Goal: Contribute content: Contribute content

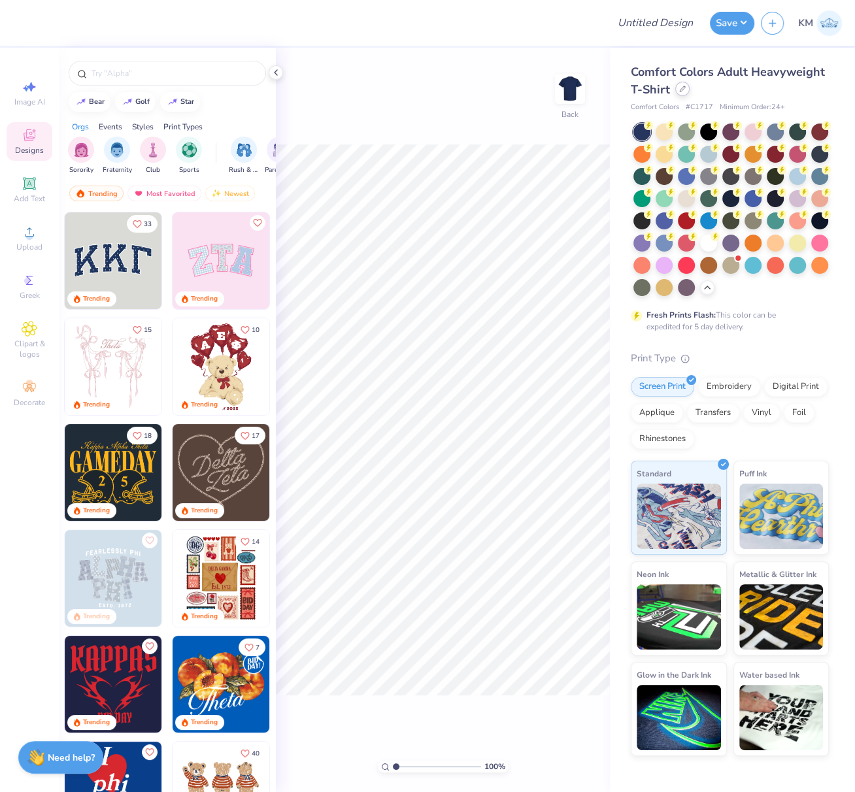
click at [681, 91] on icon at bounding box center [682, 89] width 7 height 7
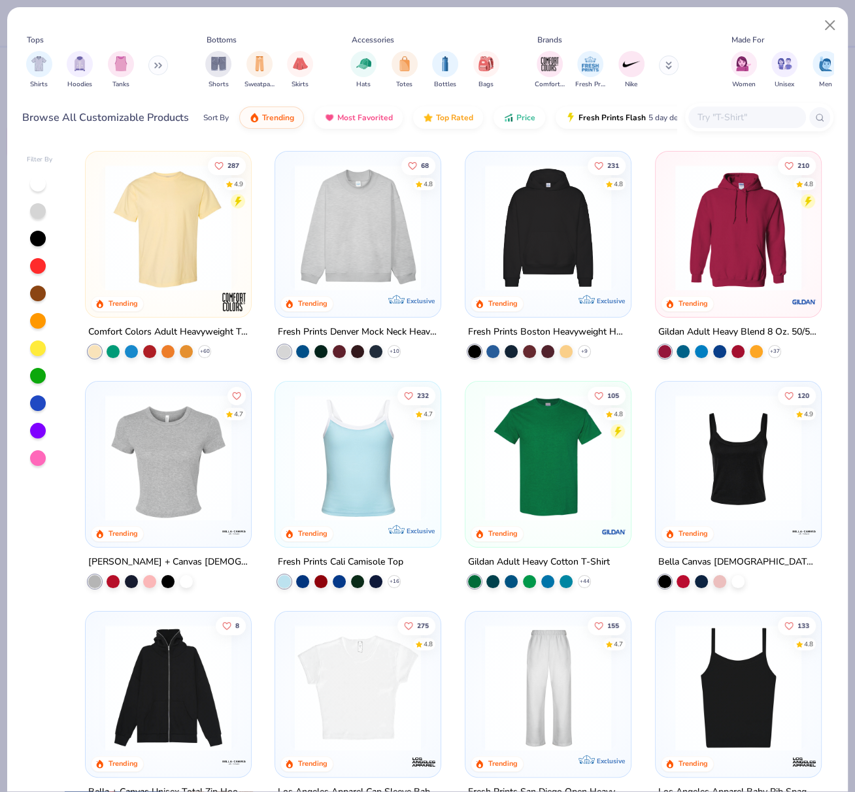
click at [190, 232] on img at bounding box center [168, 228] width 139 height 126
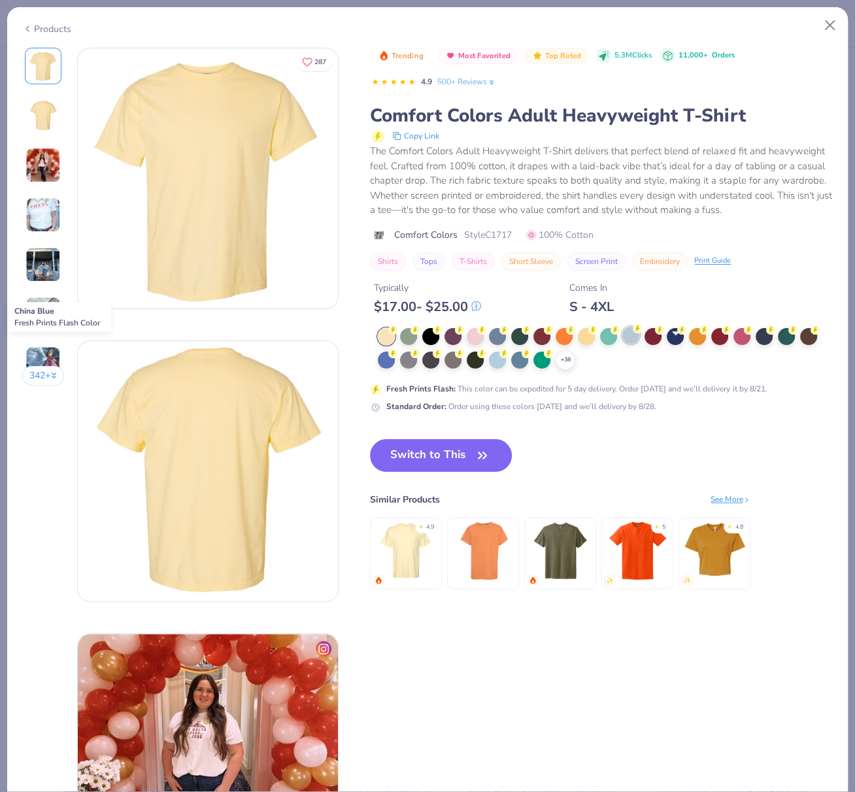
drag, startPoint x: 678, startPoint y: 350, endPoint x: 626, endPoint y: 347, distance: 51.7
click at [677, 345] on div at bounding box center [675, 336] width 17 height 17
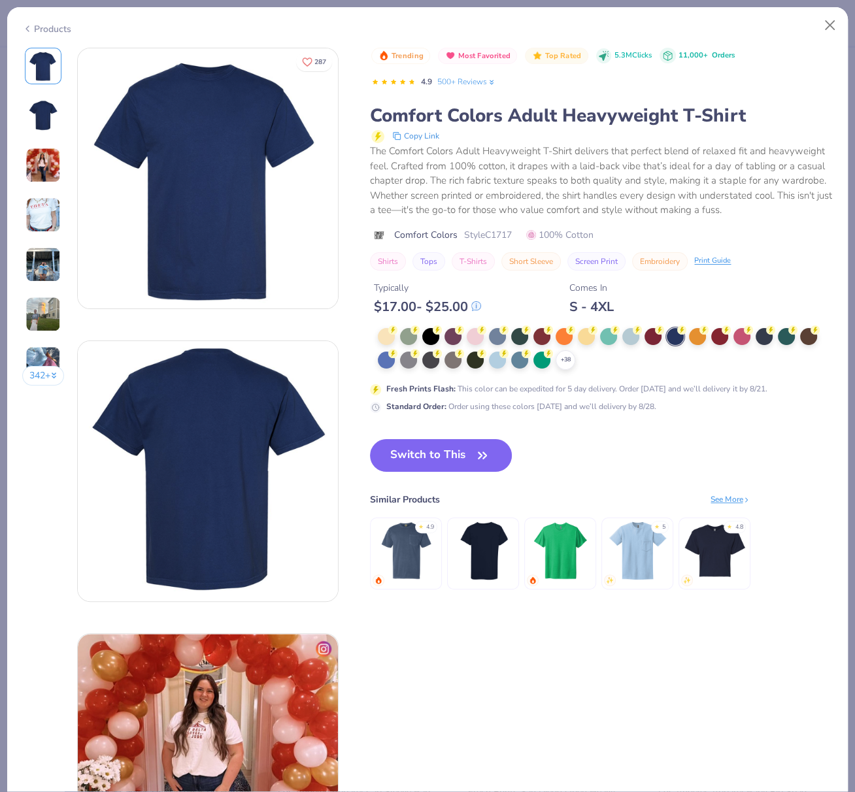
click at [450, 468] on button "Switch to This" at bounding box center [441, 455] width 142 height 33
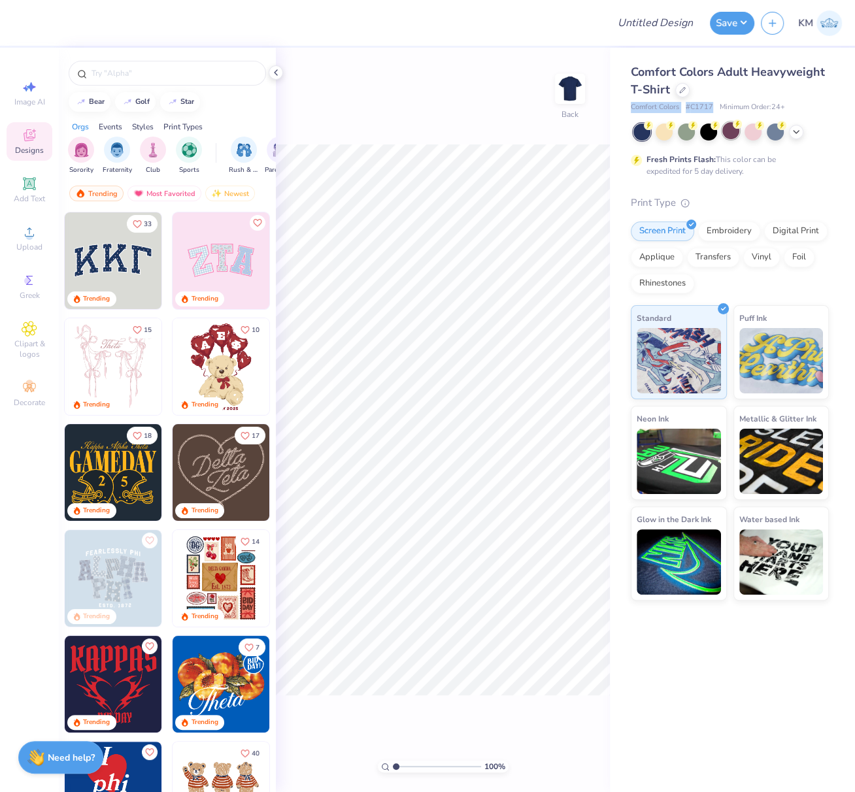
drag, startPoint x: 628, startPoint y: 106, endPoint x: 732, endPoint y: 134, distance: 107.7
click at [713, 110] on div "Comfort Colors Adult Heavyweight T-Shirt Comfort Colors # C1717 Minimum Order: …" at bounding box center [732, 324] width 245 height 553
copy div "Comfort Colors # C1717"
click at [33, 236] on icon at bounding box center [30, 232] width 16 height 16
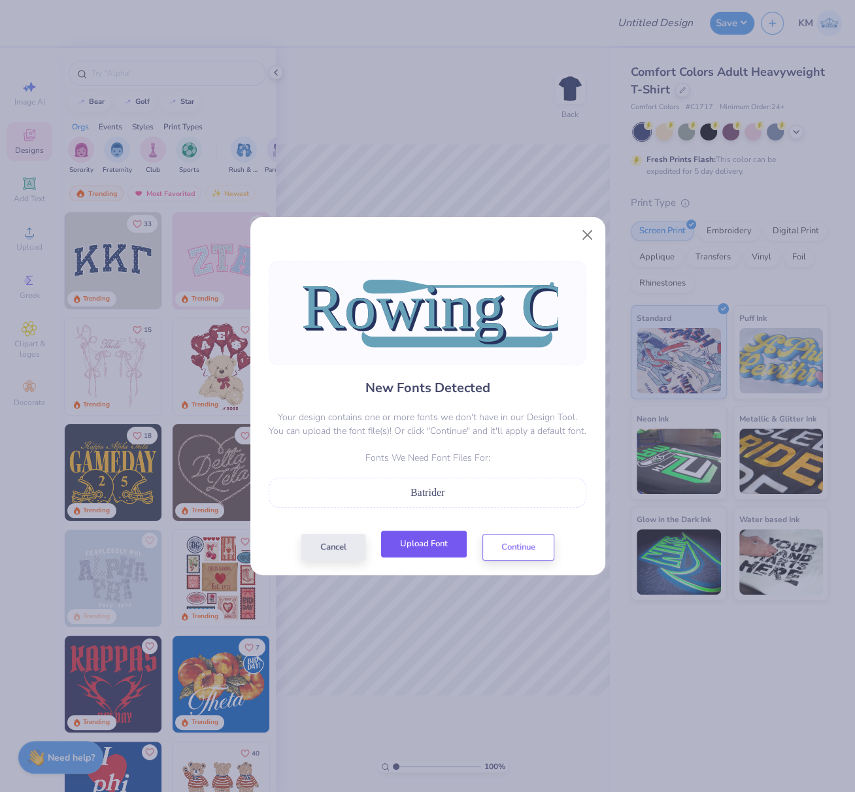
click at [414, 539] on button "Upload Font" at bounding box center [424, 544] width 86 height 27
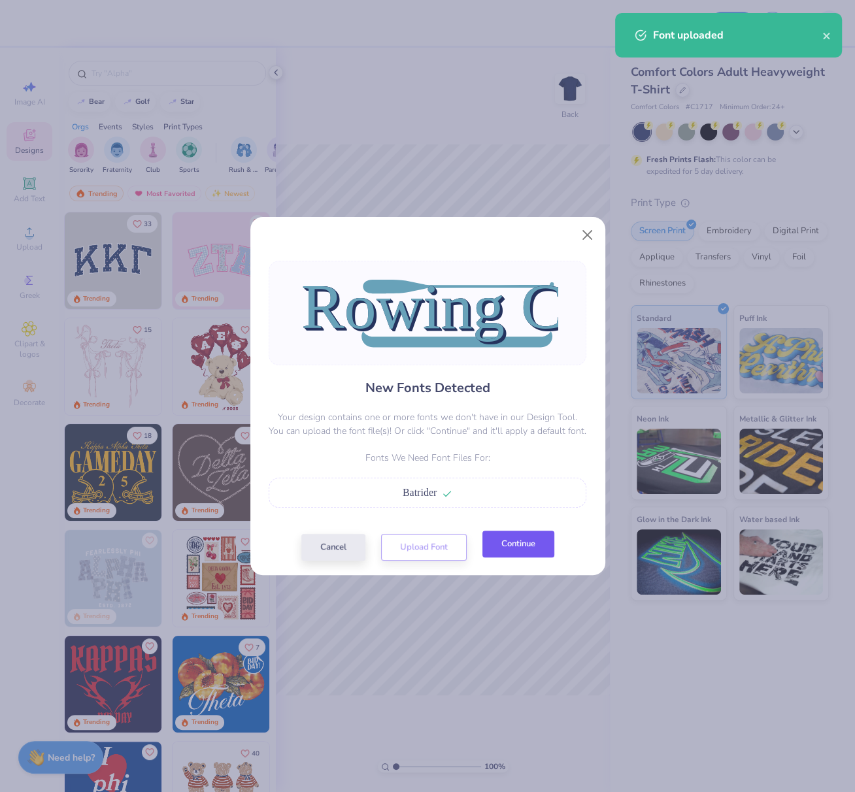
click at [521, 546] on button "Continue" at bounding box center [518, 544] width 72 height 27
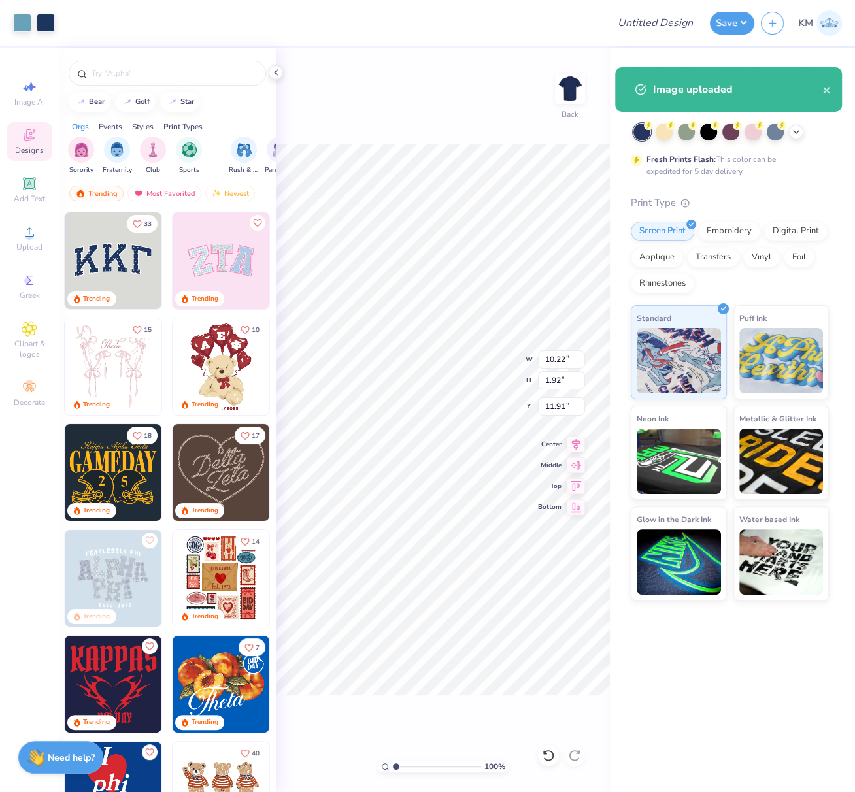
type input "10.22"
type input "1.92"
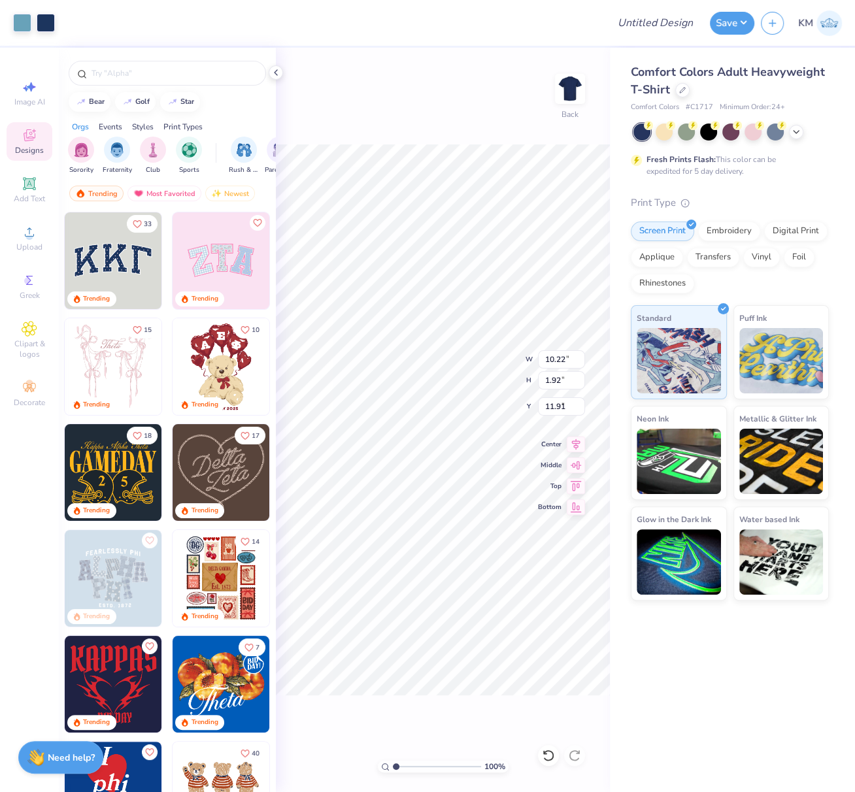
type input "7.18"
drag, startPoint x: 401, startPoint y: 765, endPoint x: 413, endPoint y: 766, distance: 11.8
click at [413, 767] on input "range" at bounding box center [437, 767] width 88 height 12
type input "3.03"
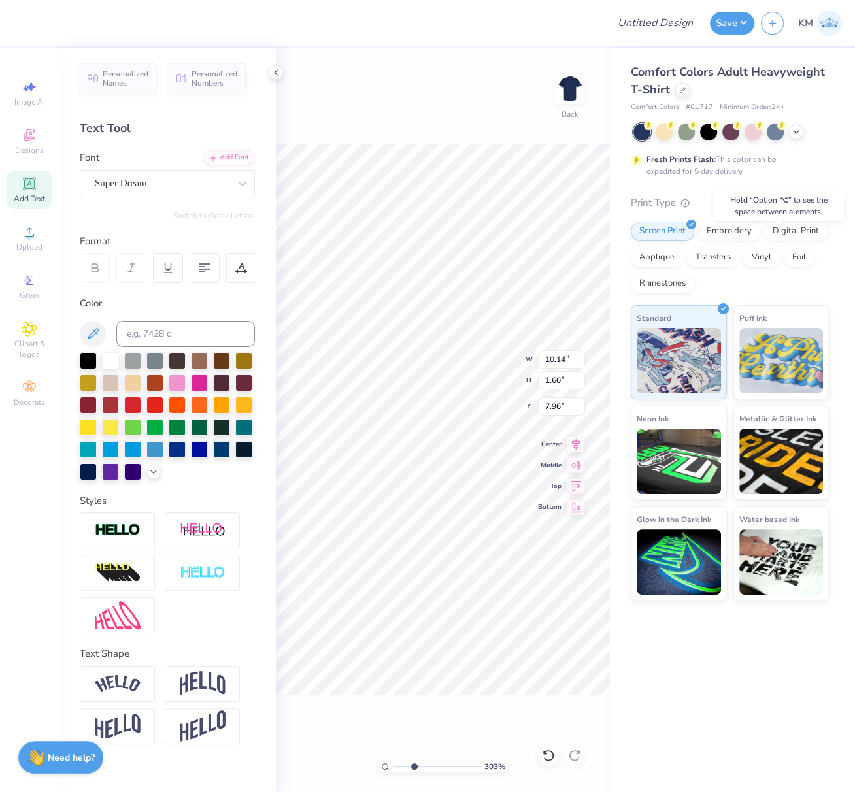
type input "7.26"
click at [29, 250] on span "Upload" at bounding box center [29, 247] width 26 height 10
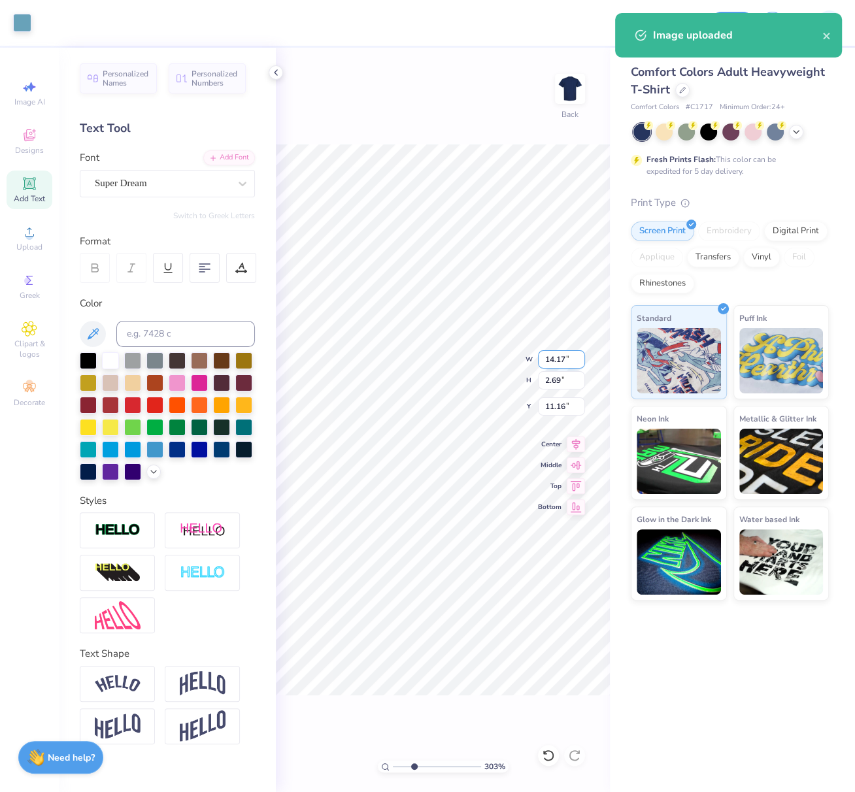
drag, startPoint x: 548, startPoint y: 360, endPoint x: 567, endPoint y: 357, distance: 19.9
click at [569, 358] on input "14.17" at bounding box center [561, 359] width 47 height 18
type input "8.00"
type input "1.52"
type input "11.74"
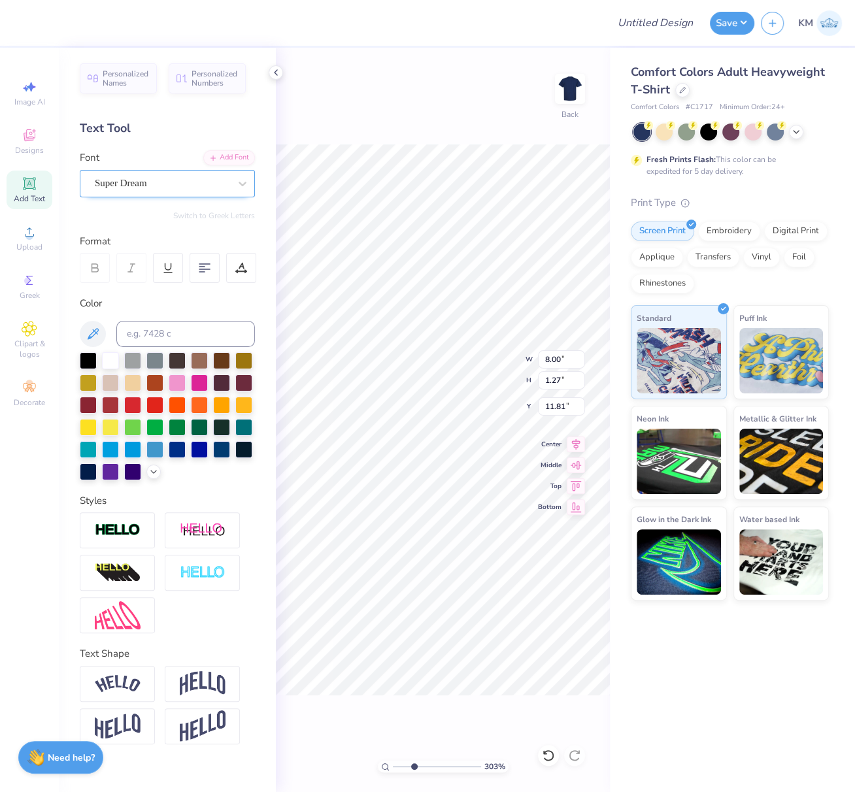
click at [134, 182] on div "Super Dream" at bounding box center [161, 183] width 137 height 20
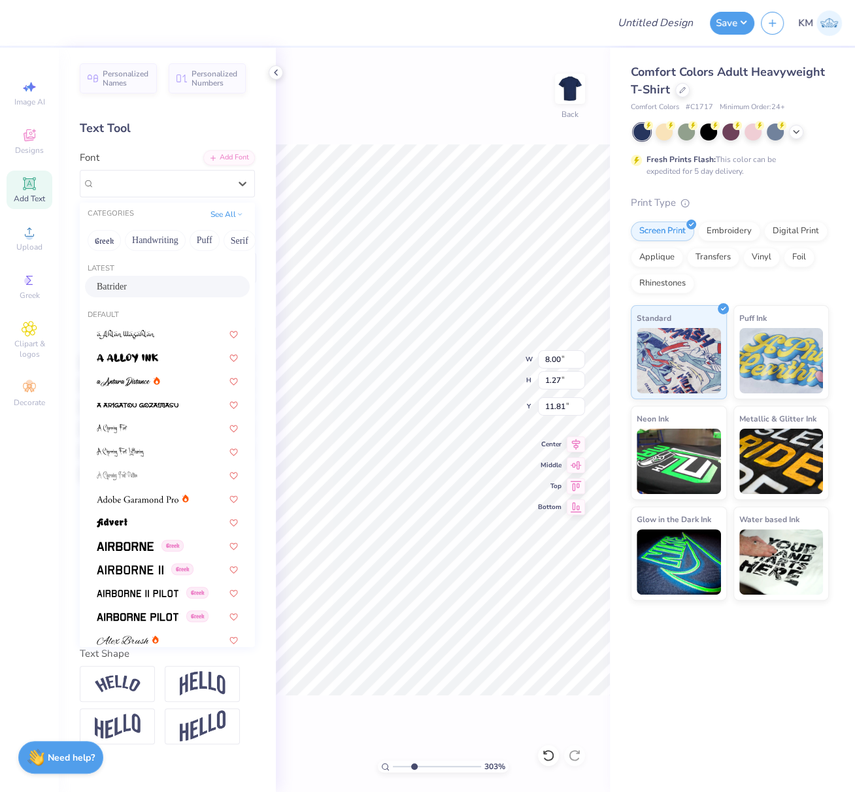
drag, startPoint x: 111, startPoint y: 288, endPoint x: 193, endPoint y: 360, distance: 108.9
click at [111, 288] on span "Batrider" at bounding box center [112, 287] width 30 height 14
type input "5.80"
type input "1.44"
type input "11.70"
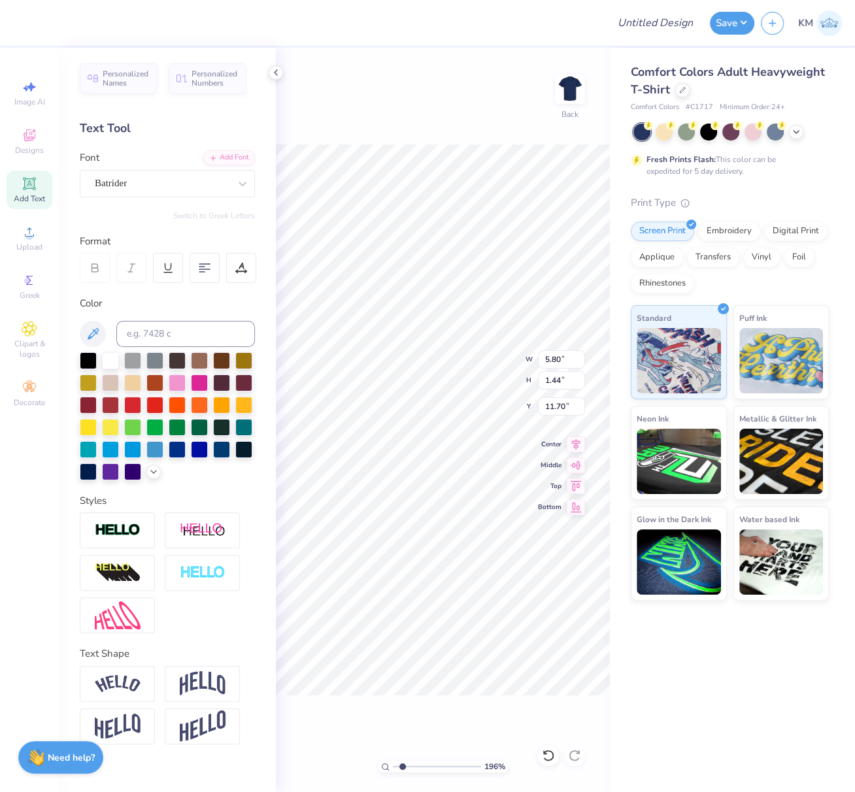
drag, startPoint x: 406, startPoint y: 764, endPoint x: 399, endPoint y: 763, distance: 6.7
click at [401, 764] on input "range" at bounding box center [437, 767] width 88 height 12
drag, startPoint x: 397, startPoint y: 768, endPoint x: 419, endPoint y: 769, distance: 21.6
click at [419, 770] on input "range" at bounding box center [437, 767] width 88 height 12
type input "3.69"
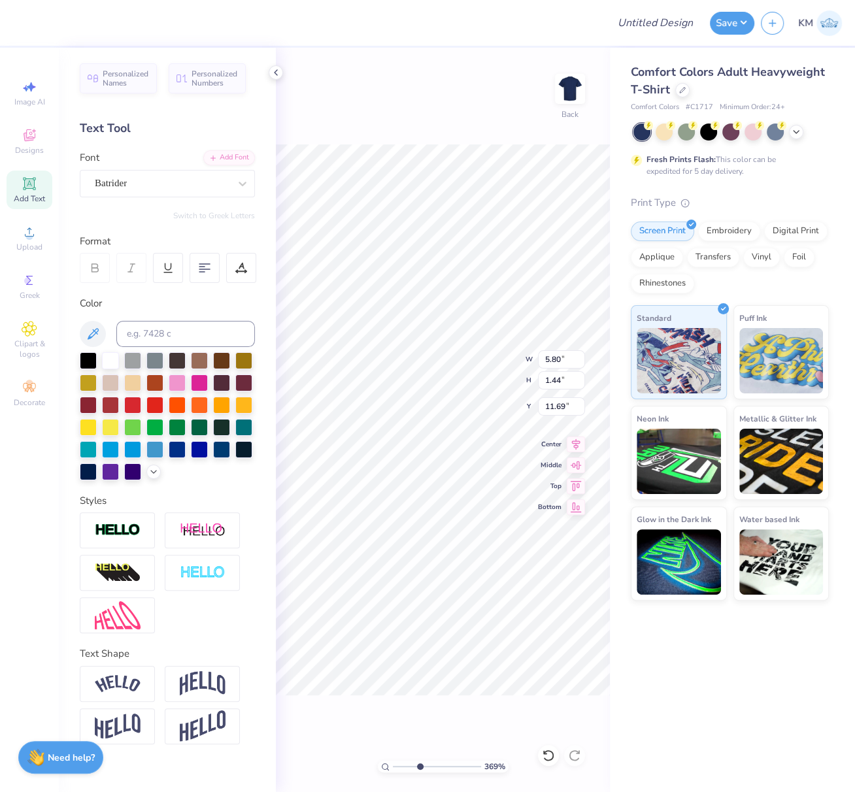
type input "11.78"
drag, startPoint x: 218, startPoint y: 531, endPoint x: 220, endPoint y: 543, distance: 11.9
click at [218, 531] on img at bounding box center [203, 530] width 46 height 16
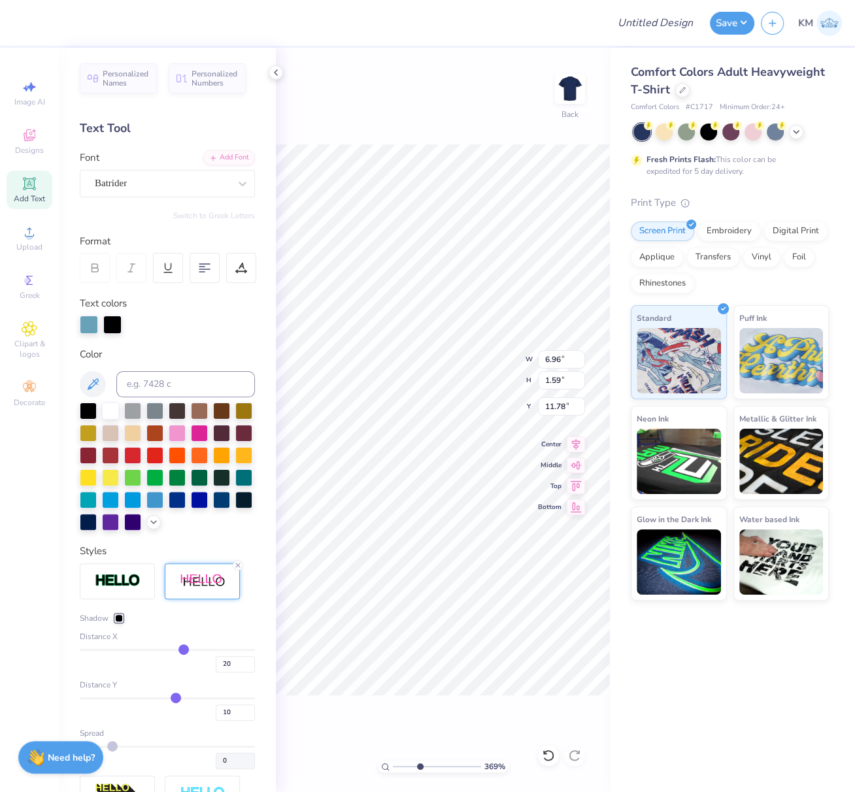
type input "6.96"
type input "1.59"
click at [25, 237] on icon at bounding box center [29, 232] width 9 height 9
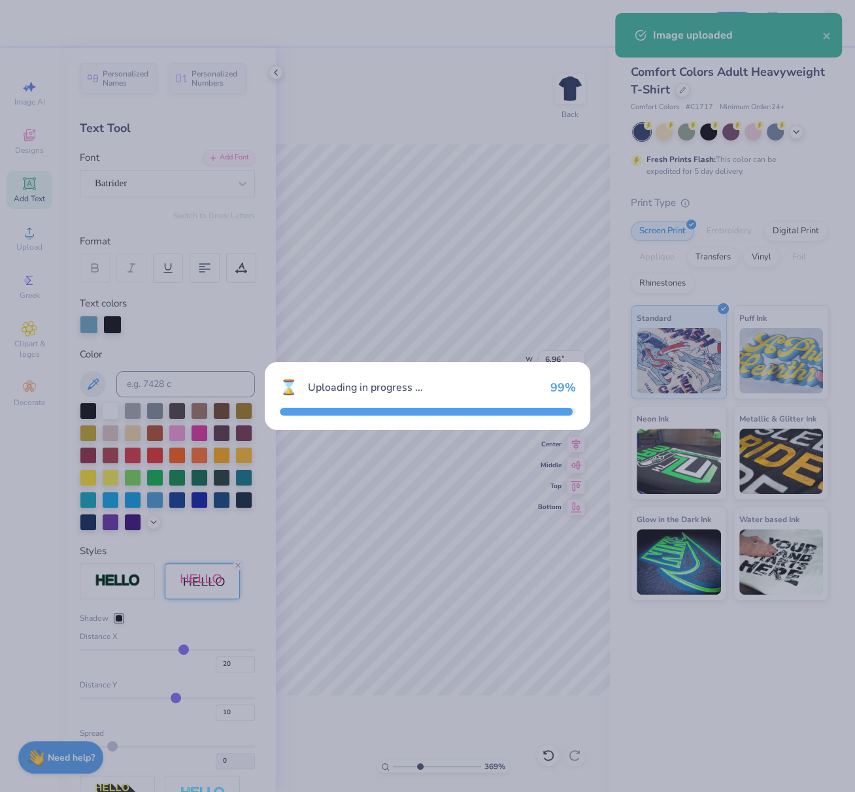
type input "14.17"
type input "2.33"
type input "11.33"
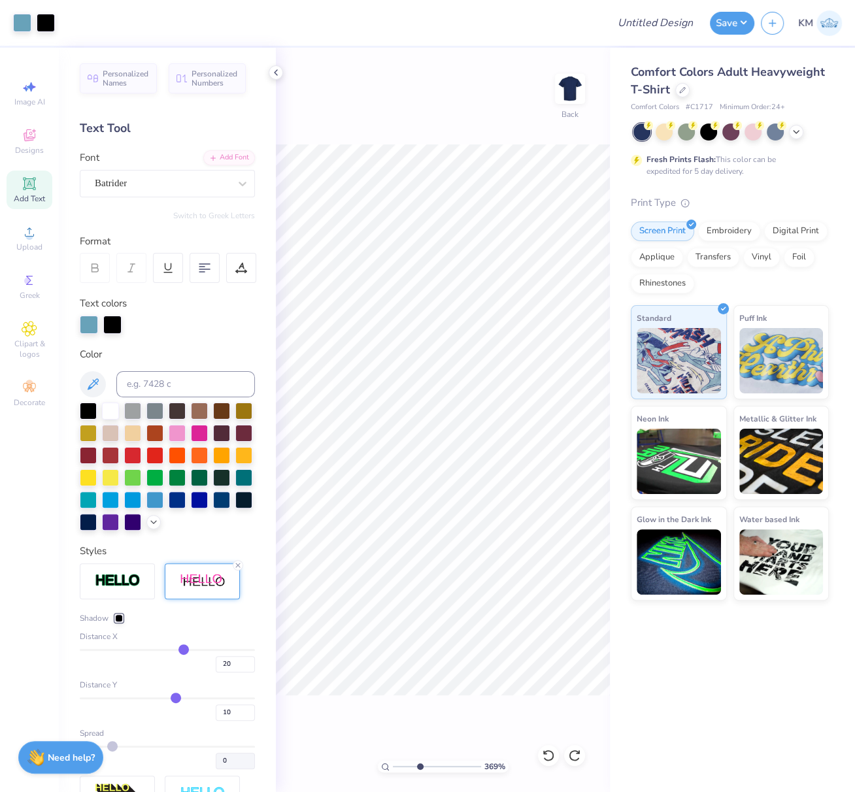
click at [120, 622] on div at bounding box center [119, 619] width 8 height 8
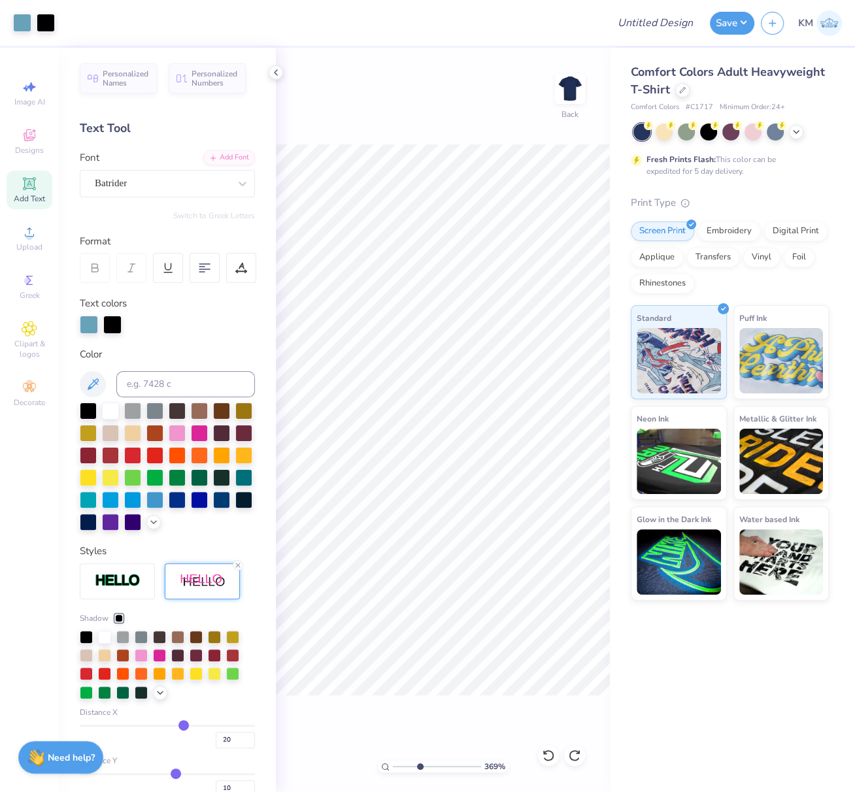
drag, startPoint x: 110, startPoint y: 321, endPoint x: 116, endPoint y: 343, distance: 22.5
click at [109, 320] on div at bounding box center [112, 325] width 18 height 18
click at [148, 388] on input at bounding box center [185, 384] width 139 height 26
type input "534"
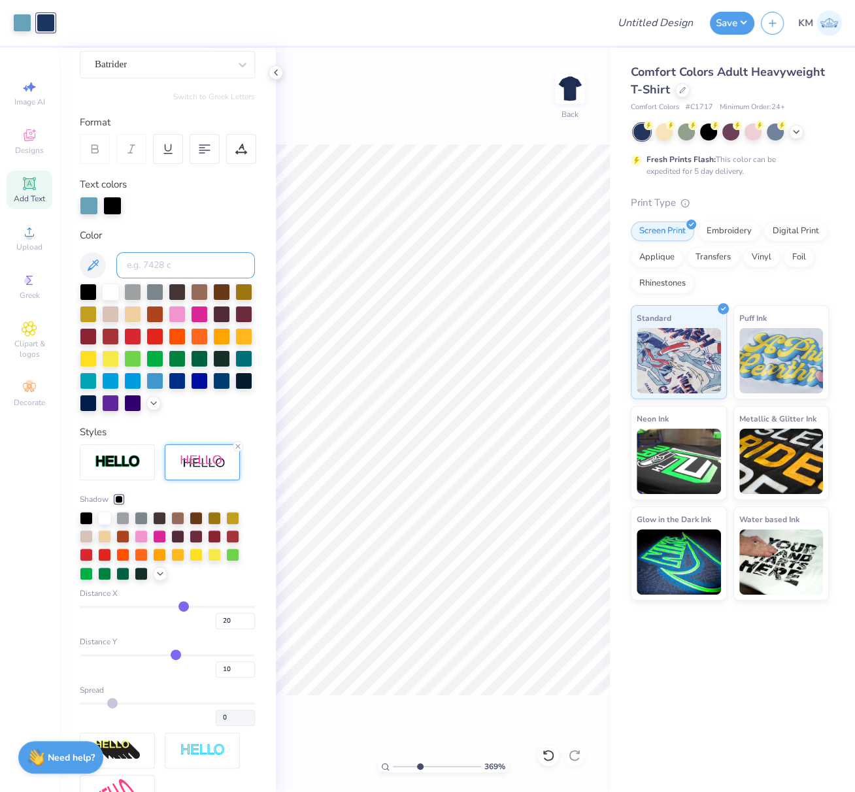
scroll to position [127, 0]
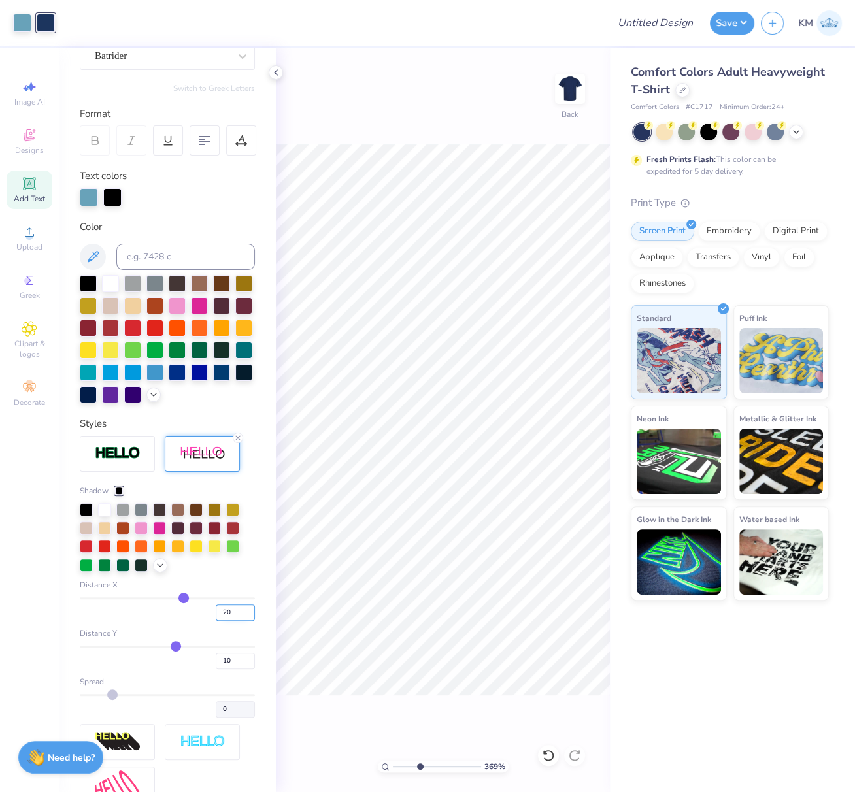
drag, startPoint x: 222, startPoint y: 630, endPoint x: 208, endPoint y: 637, distance: 15.8
click at [216, 621] on input "20" at bounding box center [235, 613] width 39 height 16
type input "1"
drag, startPoint x: 218, startPoint y: 679, endPoint x: 207, endPoint y: 683, distance: 11.0
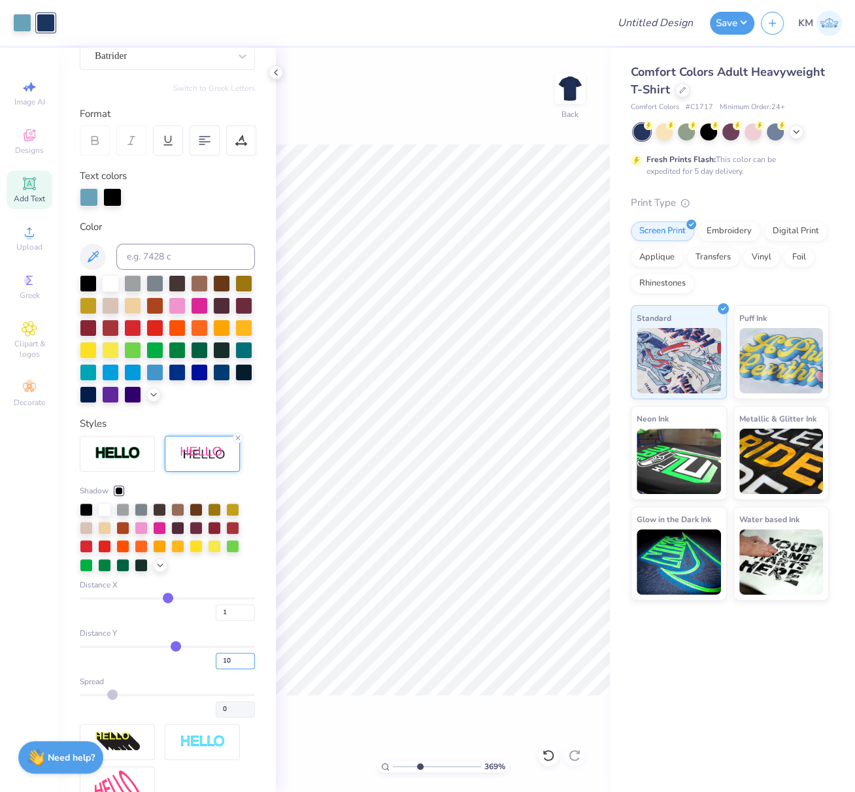
click at [216, 669] on input "10" at bounding box center [235, 661] width 39 height 16
type input "1"
click at [131, 621] on div "1" at bounding box center [167, 610] width 175 height 24
drag, startPoint x: 111, startPoint y: 194, endPoint x: 110, endPoint y: 226, distance: 32.0
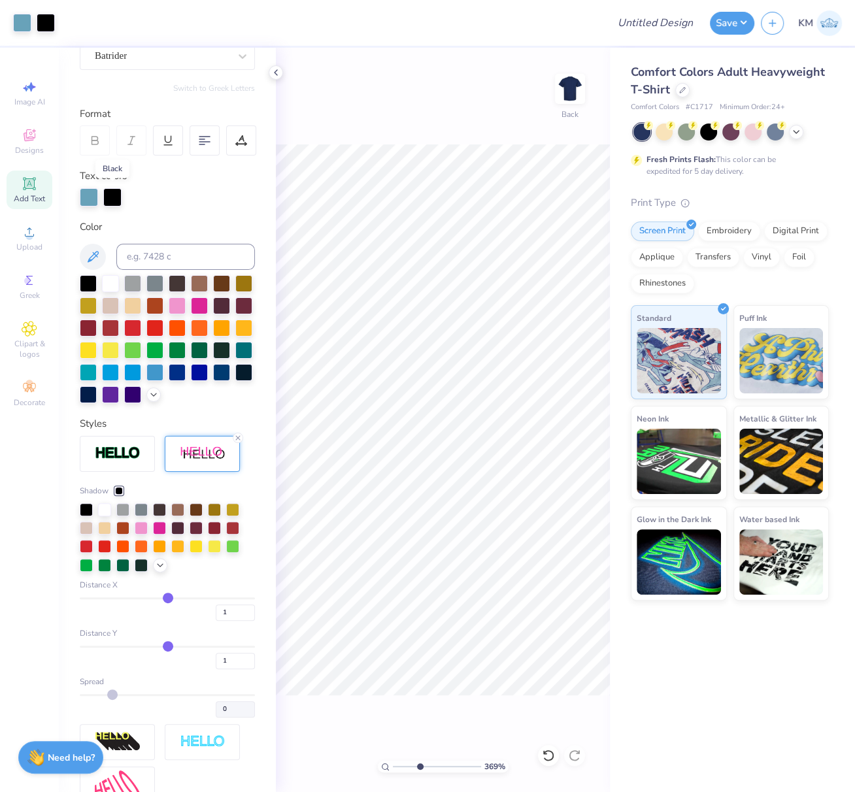
click at [112, 194] on div at bounding box center [112, 197] width 18 height 18
click at [147, 255] on input at bounding box center [185, 257] width 139 height 26
type input "534"
drag, startPoint x: 219, startPoint y: 634, endPoint x: 209, endPoint y: 635, distance: 10.5
click at [216, 621] on input "1" at bounding box center [235, 613] width 39 height 16
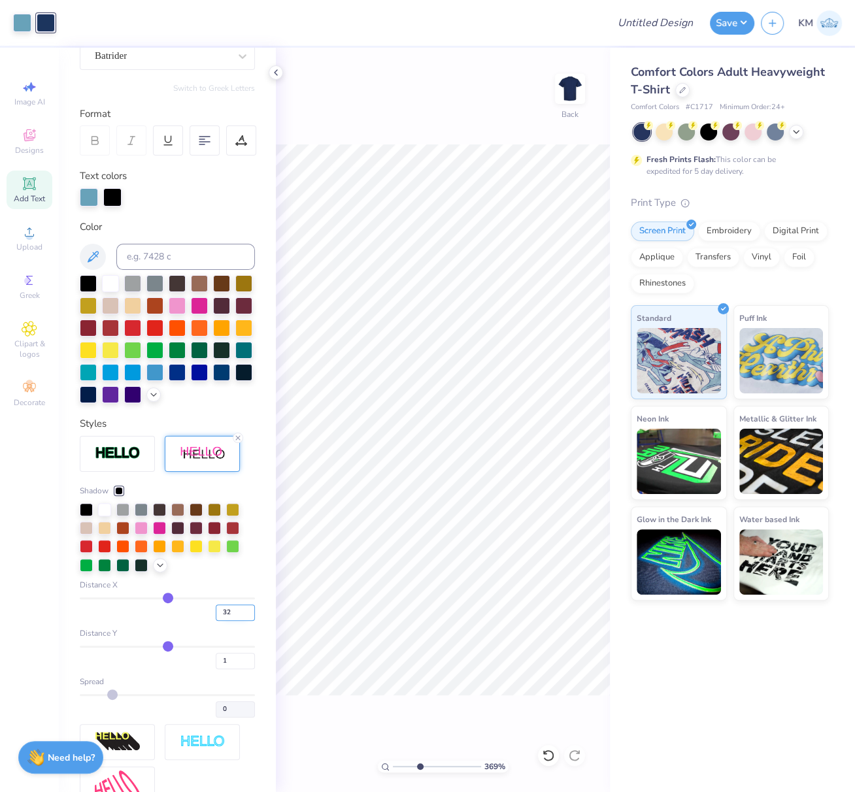
drag, startPoint x: 220, startPoint y: 635, endPoint x: 207, endPoint y: 637, distance: 13.2
click at [216, 621] on input "32" at bounding box center [235, 613] width 39 height 16
type input "2"
drag, startPoint x: 219, startPoint y: 682, endPoint x: 208, endPoint y: 684, distance: 11.4
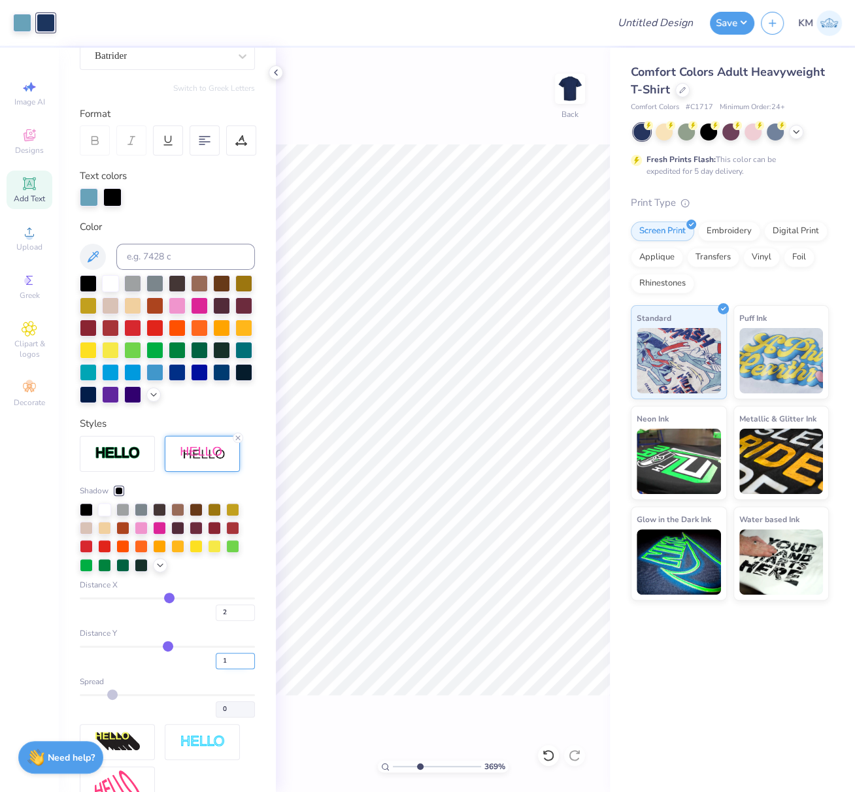
click at [216, 669] on input "1" at bounding box center [235, 661] width 39 height 16
drag, startPoint x: 219, startPoint y: 682, endPoint x: 205, endPoint y: 688, distance: 15.5
click at [216, 669] on input "2" at bounding box center [235, 661] width 39 height 16
type input "1"
click at [117, 495] on div at bounding box center [119, 491] width 8 height 8
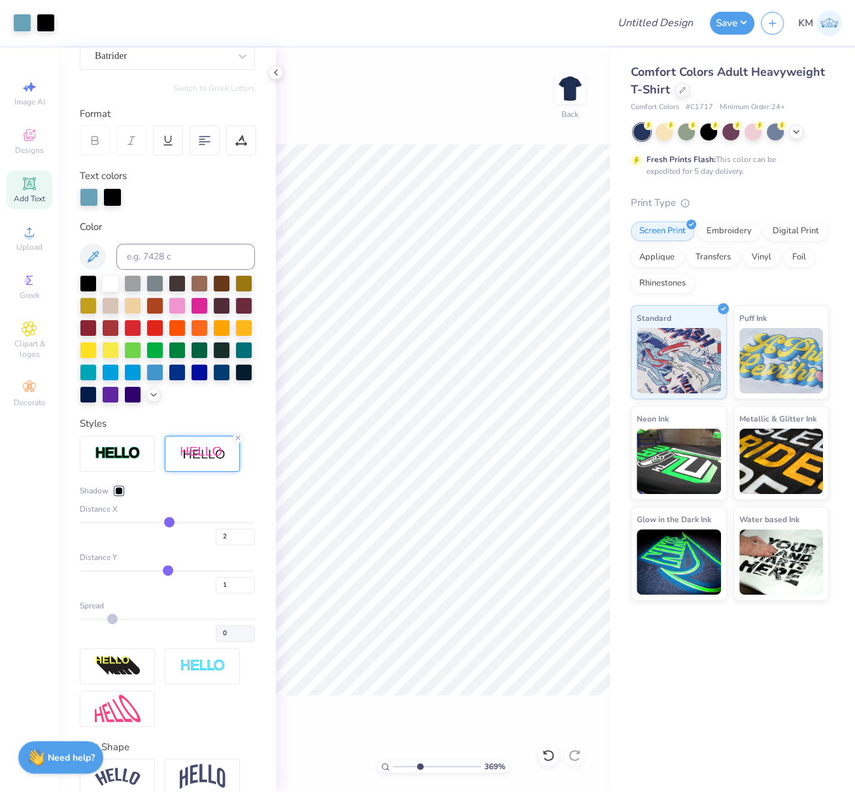
click at [116, 495] on div at bounding box center [119, 491] width 8 height 8
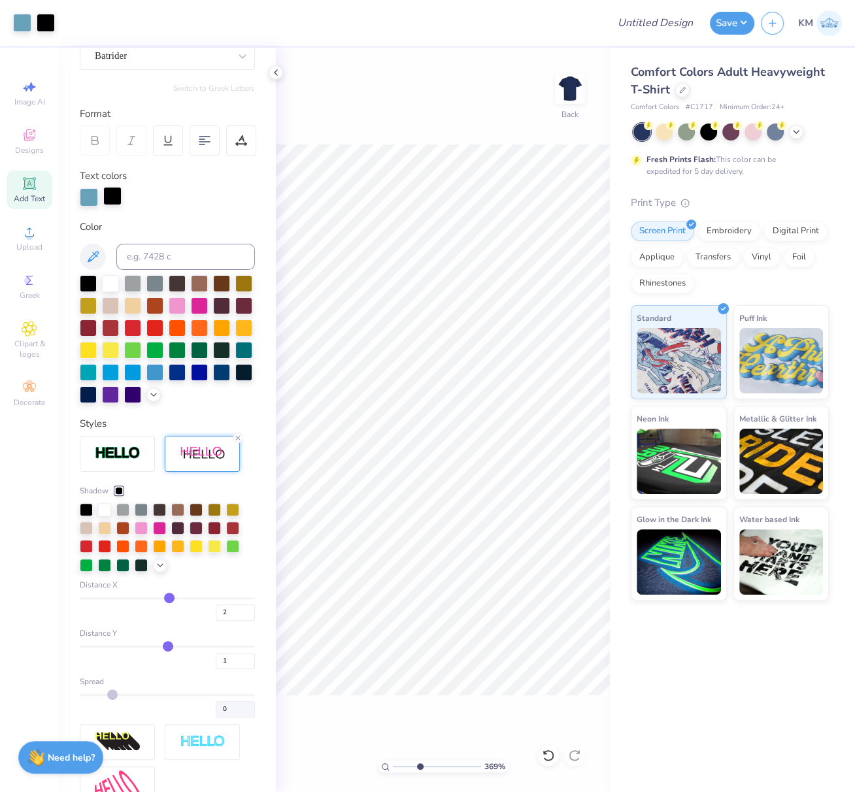
click at [114, 193] on div at bounding box center [112, 196] width 18 height 18
click at [157, 262] on input at bounding box center [185, 257] width 139 height 26
type input "534"
drag, startPoint x: 406, startPoint y: 766, endPoint x: 375, endPoint y: 764, distance: 31.4
click at [380, 764] on div "100 %" at bounding box center [443, 767] width 131 height 12
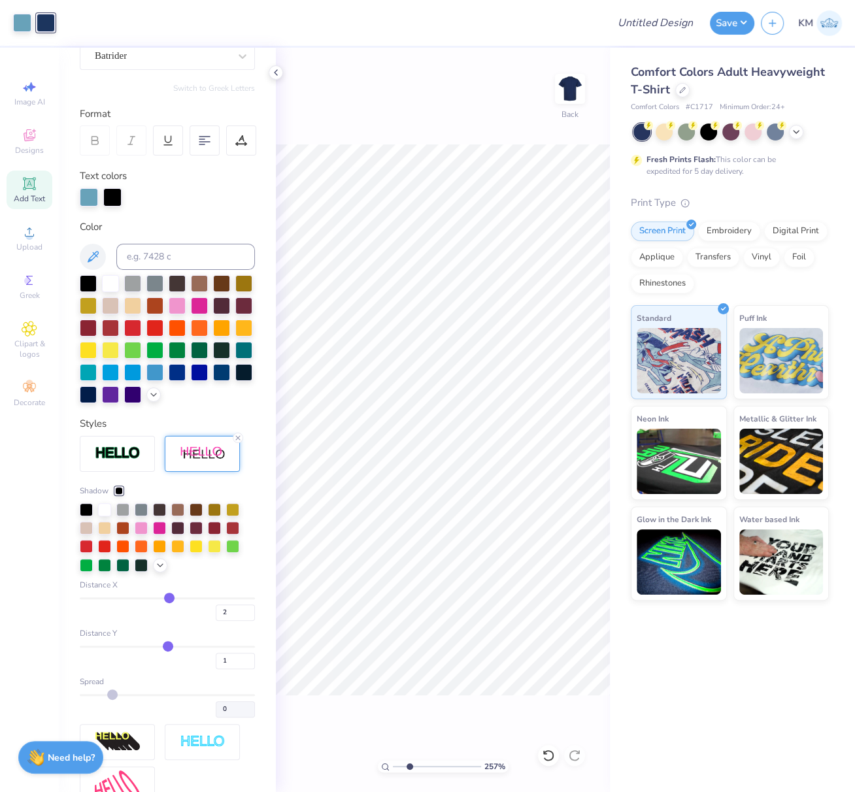
drag, startPoint x: 396, startPoint y: 766, endPoint x: 413, endPoint y: 771, distance: 18.0
click at [414, 771] on input "range" at bounding box center [437, 767] width 88 height 12
type input "2.57"
type input "5.92"
drag, startPoint x: 219, startPoint y: 632, endPoint x: 211, endPoint y: 635, distance: 9.1
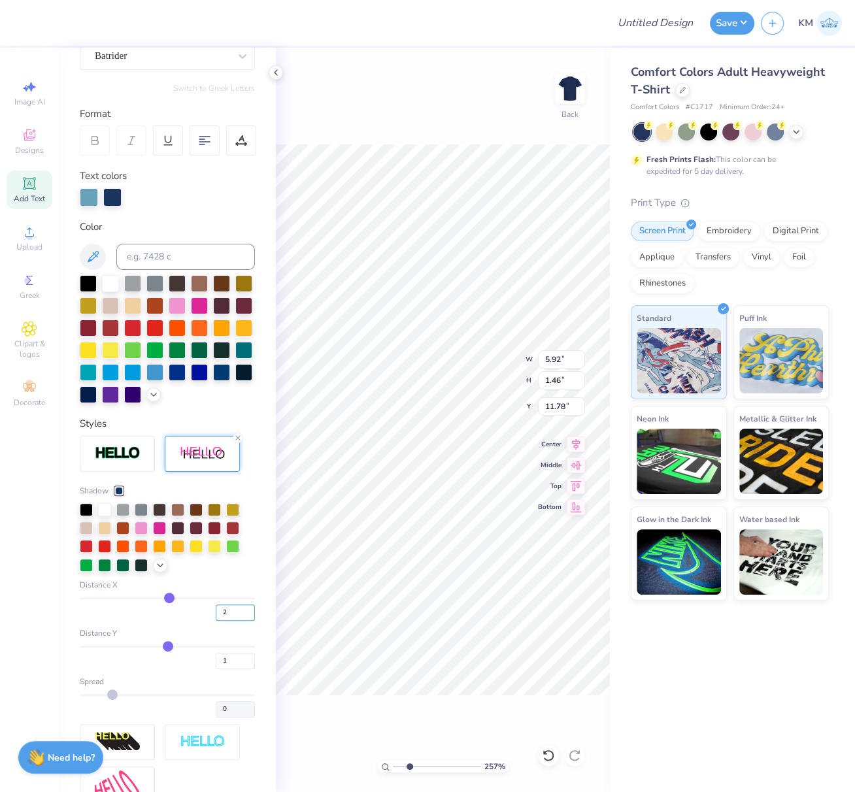
click at [216, 621] on input "2" at bounding box center [235, 613] width 39 height 16
type input "1"
click at [187, 646] on div "Shadow Distance X 1 Distance Y 1 Spread 0" at bounding box center [167, 601] width 175 height 233
type input "5.86"
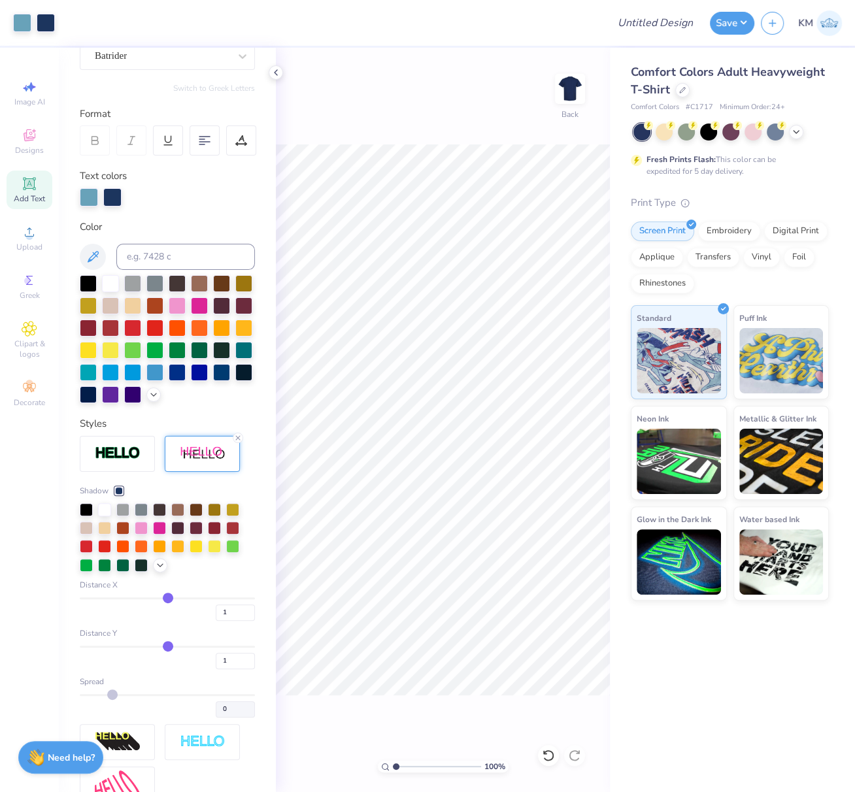
drag, startPoint x: 405, startPoint y: 764, endPoint x: 371, endPoint y: 765, distance: 34.7
click at [376, 765] on div "100 % Back" at bounding box center [443, 420] width 334 height 745
type input "1"
drag, startPoint x: 560, startPoint y: 360, endPoint x: 547, endPoint y: 360, distance: 12.4
click at [548, 358] on input "5.86" at bounding box center [561, 359] width 47 height 18
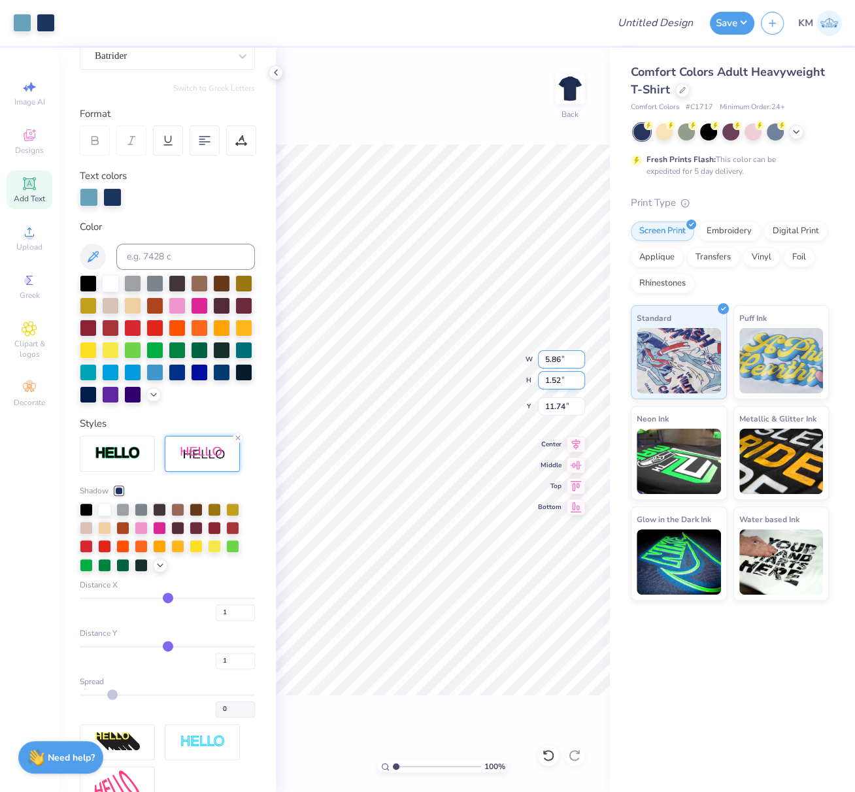
type input "5"
type input "4.00"
type input "1.03"
type input "3.00"
click at [664, 24] on input "Design Title" at bounding box center [671, 23] width 64 height 26
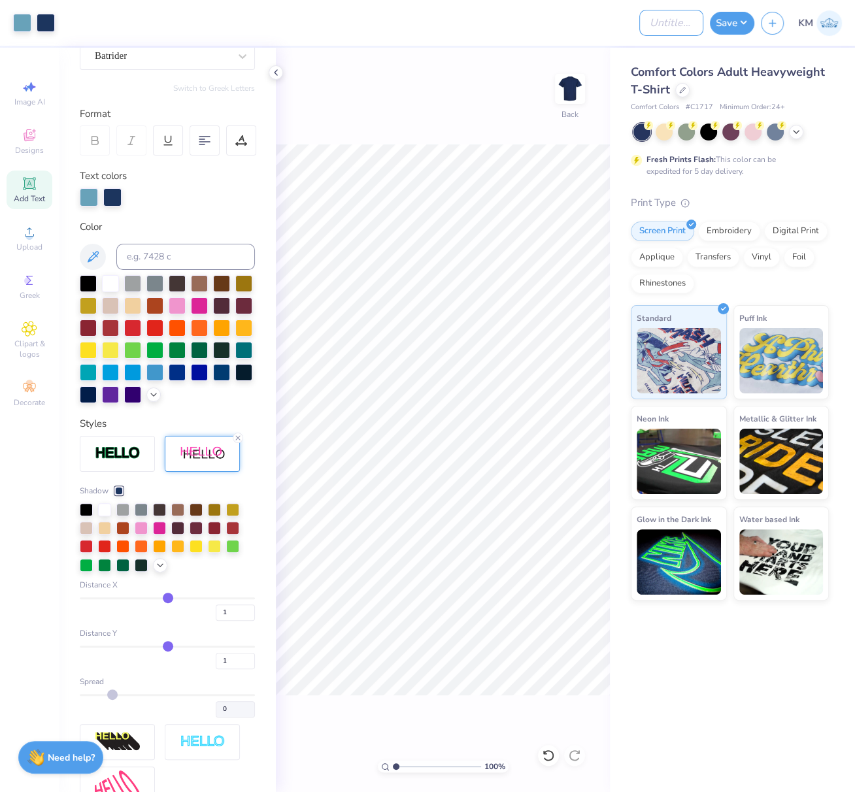
paste input "FPS239616"
type input "FPS239616"
click at [740, 18] on button "Save" at bounding box center [732, 21] width 44 height 23
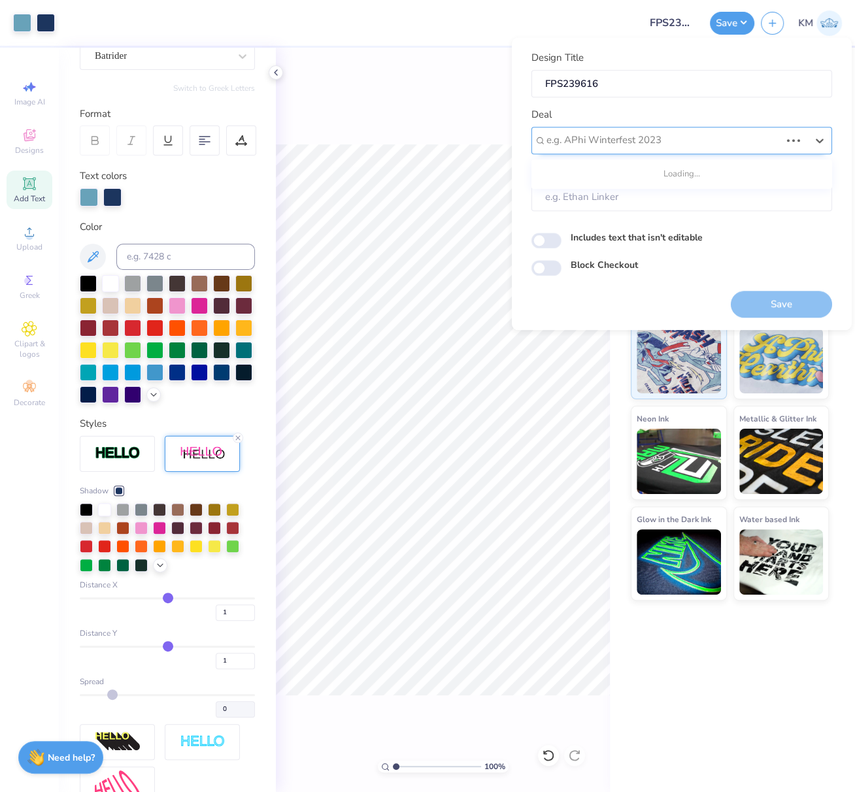
click at [652, 141] on div at bounding box center [664, 140] width 234 height 18
click at [646, 174] on div "Design Tool Gallery" at bounding box center [682, 176] width 290 height 22
type input "design tool gall"
type input "Design Tool Gallery User"
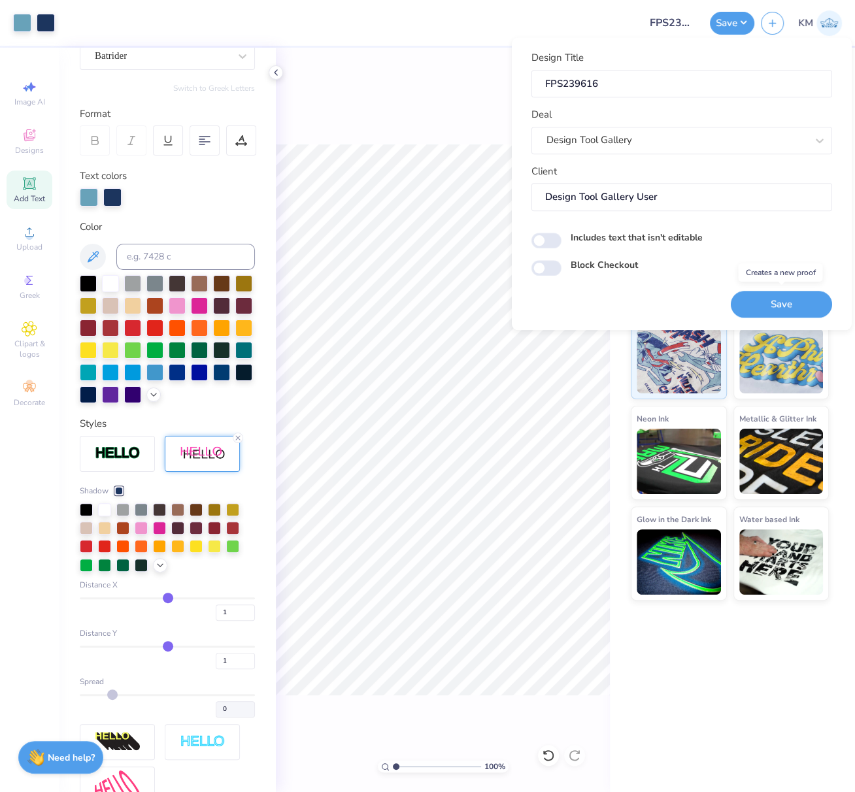
drag, startPoint x: 798, startPoint y: 303, endPoint x: 628, endPoint y: 486, distance: 249.3
click at [798, 303] on button "Save" at bounding box center [781, 304] width 101 height 27
drag, startPoint x: 594, startPoint y: 84, endPoint x: 517, endPoint y: 78, distance: 77.4
click at [524, 80] on div "Design Title FPS239616 Deal Design Tool Gallery Client Design Tool Gallery User…" at bounding box center [682, 183] width 340 height 293
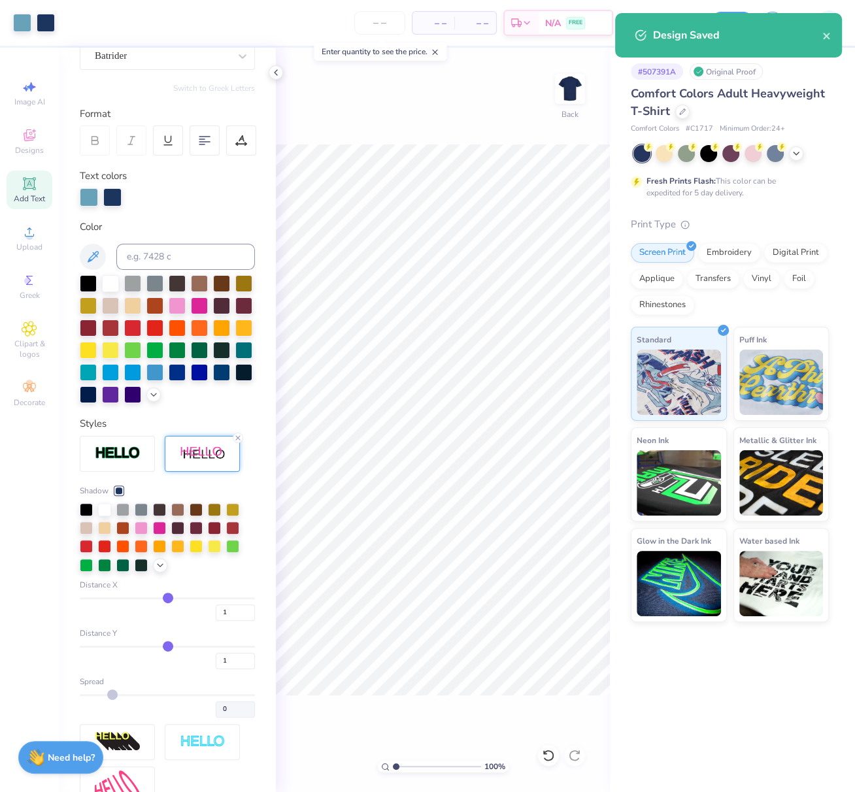
click at [279, 23] on div "– – Per Item – – Total Est. Delivery N/A FREE" at bounding box center [346, 23] width 571 height 46
